Goal: Transaction & Acquisition: Purchase product/service

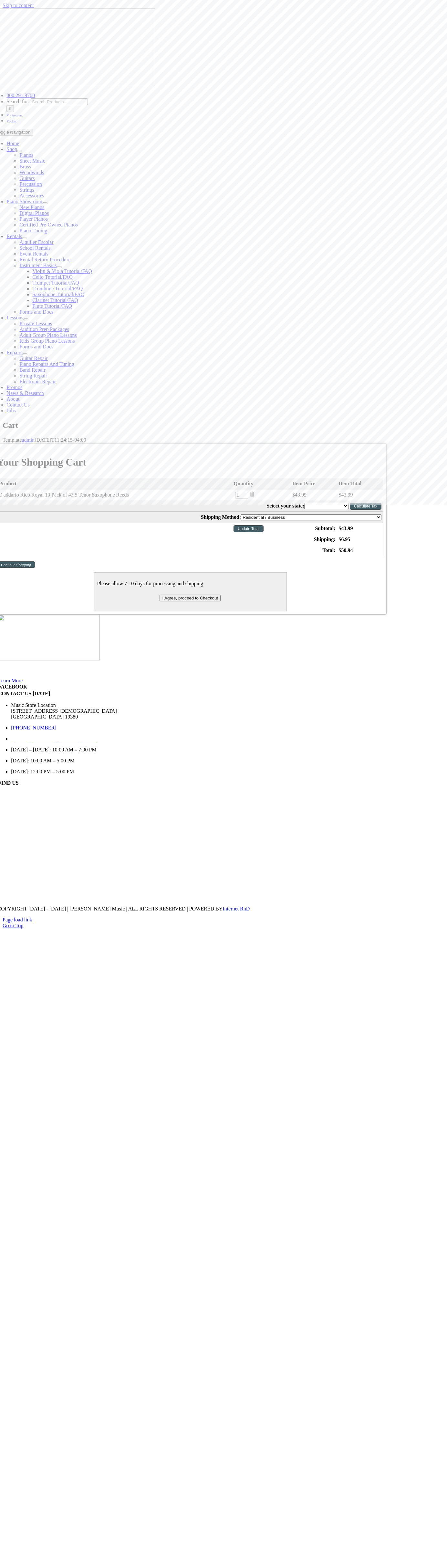
click at [18, 119] on span "My Cart" at bounding box center [12, 121] width 11 height 4
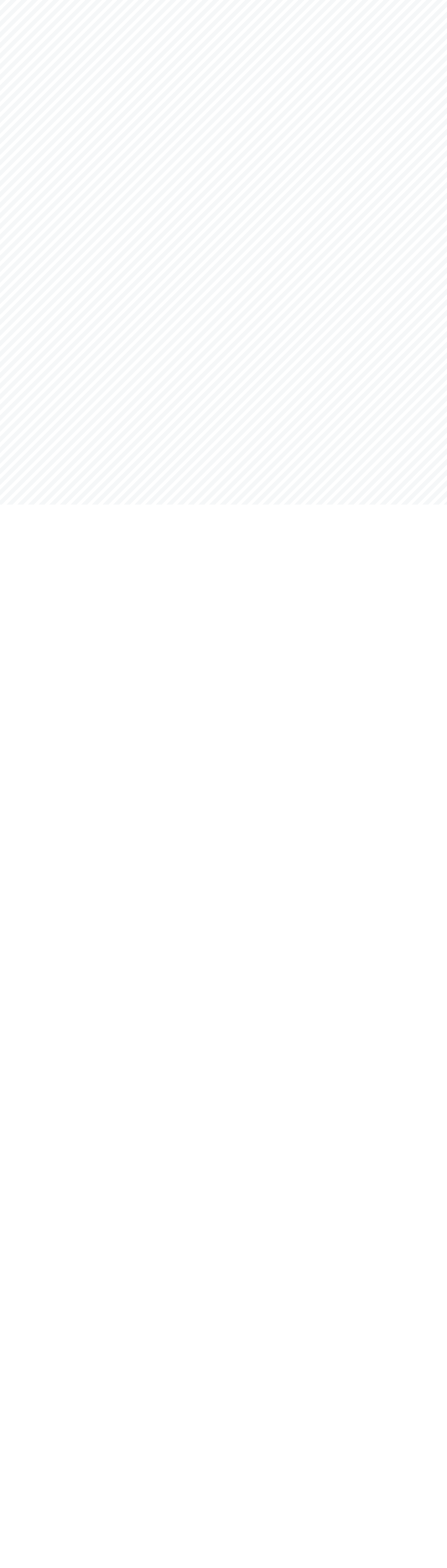
click at [119, 0] on html "Skip to content Page load link Go to Top" at bounding box center [224, 0] width 447 height 0
click at [429, 0] on html "Skip to content Page load link Go to Top" at bounding box center [224, 0] width 447 height 0
click at [391, 0] on html "Skip to content Page load link Go to Top" at bounding box center [224, 0] width 447 height 0
click at [11, 0] on html "Skip to content Page load link Go to Top" at bounding box center [224, 0] width 447 height 0
click at [182, 0] on html "Skip to content Page load link Go to Top" at bounding box center [224, 0] width 447 height 0
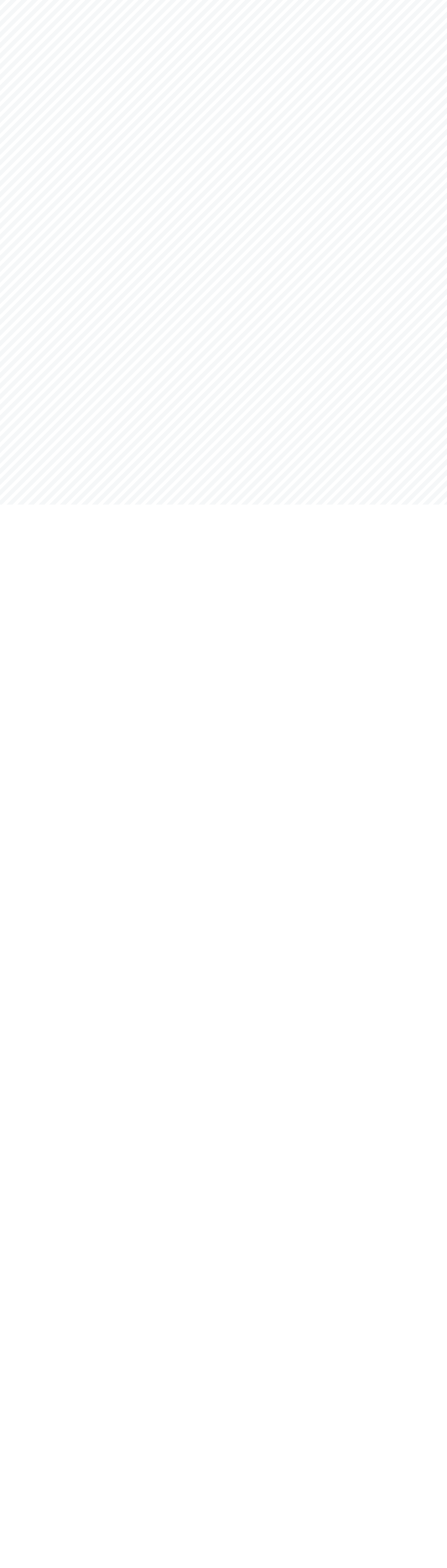
click at [431, 0] on html "Skip to content Page load link Go to Top" at bounding box center [224, 0] width 447 height 0
click at [409, 0] on html "Skip to content Page load link Go to Top" at bounding box center [224, 0] width 447 height 0
click at [7, 0] on html "Skip to content Page load link Go to Top" at bounding box center [224, 0] width 447 height 0
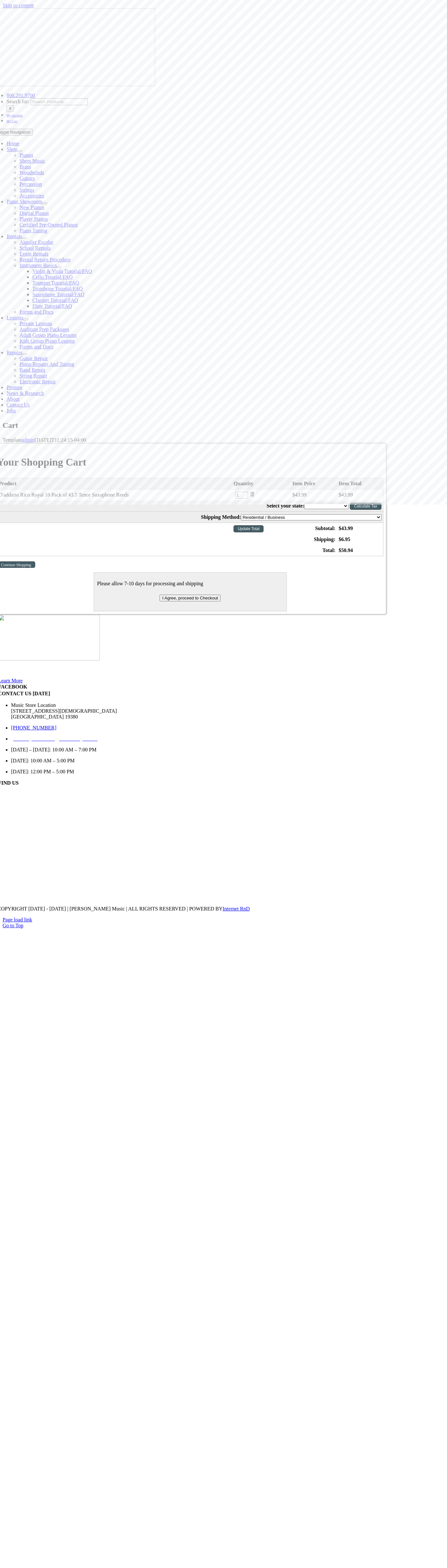
click at [255, 491] on img at bounding box center [252, 494] width 5 height 5
